Goal: Communication & Community: Answer question/provide support

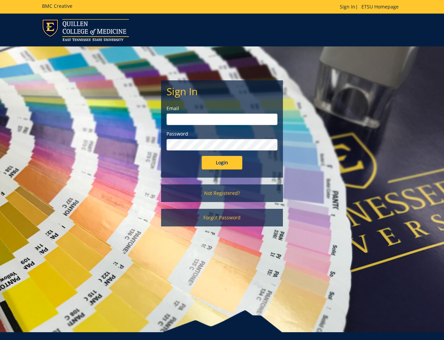
type input "[EMAIL_ADDRESS][DOMAIN_NAME]"
click at [229, 162] on input "Login" at bounding box center [222, 163] width 41 height 14
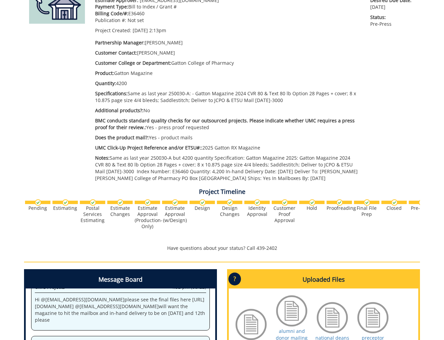
scroll to position [279, 0]
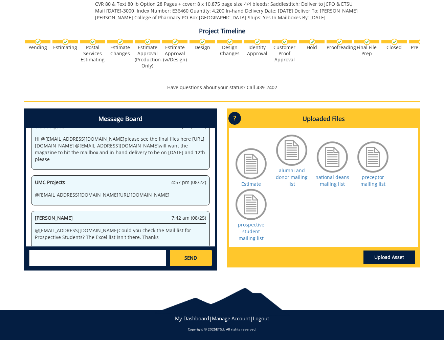
click at [144, 255] on textarea at bounding box center [97, 258] width 137 height 16
type textarea "@[EMAIL_ADDRESS][DOMAIN_NAME] I think it's apple numbers."
click at [391, 256] on link "Upload Asset" at bounding box center [389, 257] width 51 height 14
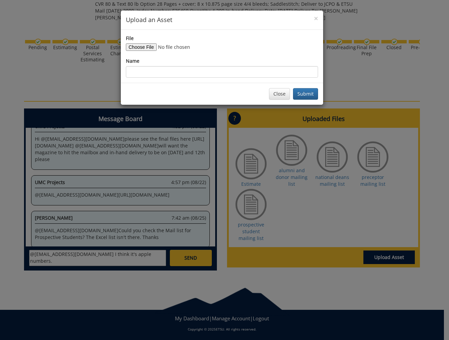
click at [147, 47] on input "File" at bounding box center [172, 46] width 92 height 7
type input "C:\fakepath\prospective student Address List-2025.xlsx"
click at [266, 72] on input "Name" at bounding box center [222, 72] width 192 height 12
type input "prospective students (excel)"
click at [306, 93] on button "Submit" at bounding box center [305, 94] width 25 height 12
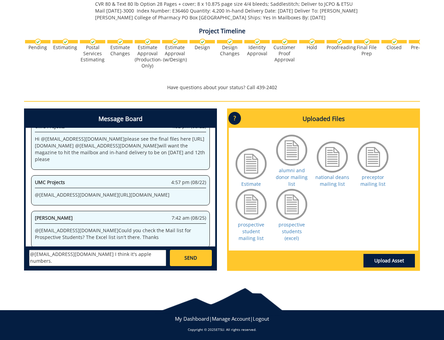
click at [124, 246] on div "[PERSON_NAME] [EMAIL_ADDRESS][DOMAIN_NAME] [PERSON_NAME] [EMAIL_ADDRESS][DOMAIN…" at bounding box center [121, 257] width 190 height 22
drag, startPoint x: 114, startPoint y: 253, endPoint x: 82, endPoint y: 252, distance: 32.2
click at [82, 252] on textarea "@[EMAIL_ADDRESS][DOMAIN_NAME] I think it's apple numbers." at bounding box center [97, 258] width 137 height 16
click at [129, 252] on textarea "@[EMAIL_ADDRESS][DOMAIN_NAME] It was in numbers." at bounding box center [97, 258] width 137 height 16
type textarea "@[EMAIL_ADDRESS][DOMAIN_NAME] It was in numbers format. I uploaded another vers…"
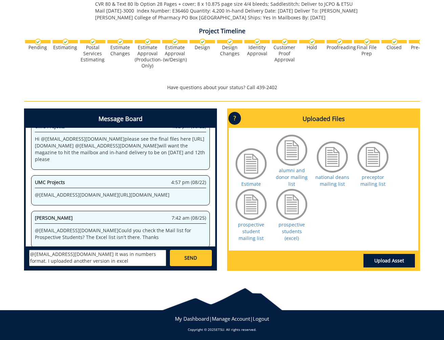
click at [209, 250] on link "SEND" at bounding box center [191, 258] width 42 height 16
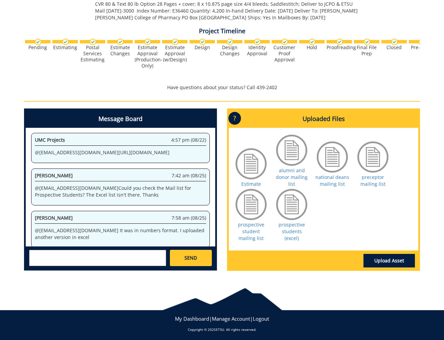
click at [125, 259] on textarea at bounding box center [97, 258] width 137 height 16
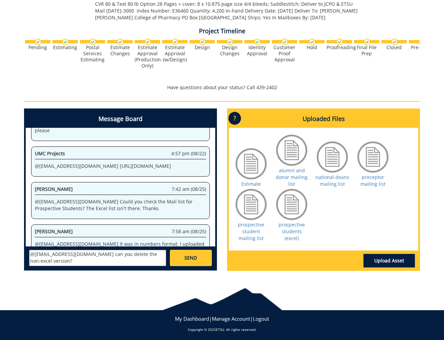
type textarea "@[EMAIL_ADDRESS][DOMAIN_NAME] can you delete the non-excel version?"
click at [195, 255] on span "SEND" at bounding box center [191, 257] width 13 height 7
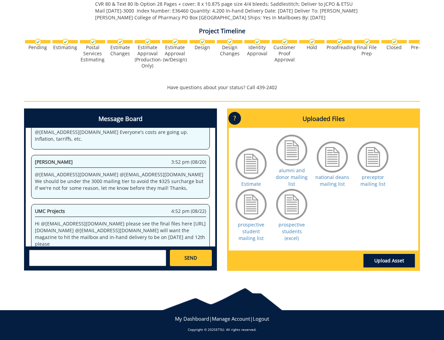
scroll to position [93735, 0]
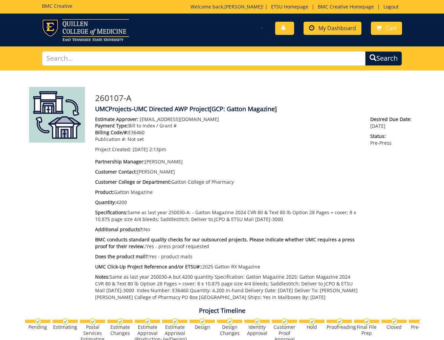
click at [340, 24] on link "My Dashboard" at bounding box center [333, 28] width 58 height 13
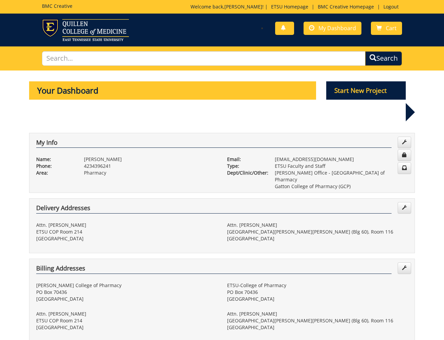
scroll to position [183, 0]
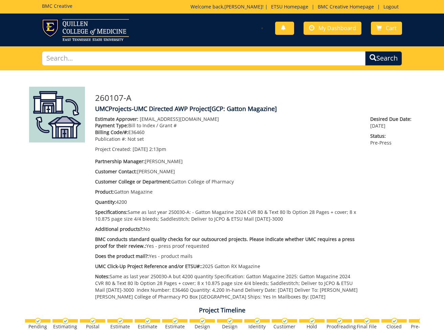
scroll to position [590, 0]
